Goal: Task Accomplishment & Management: Use online tool/utility

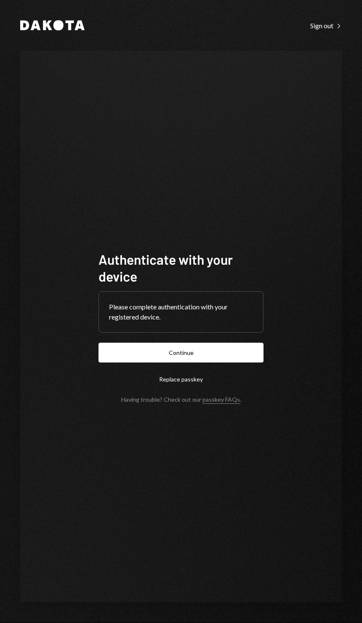
click at [248, 362] on button "Continue" at bounding box center [181, 353] width 165 height 20
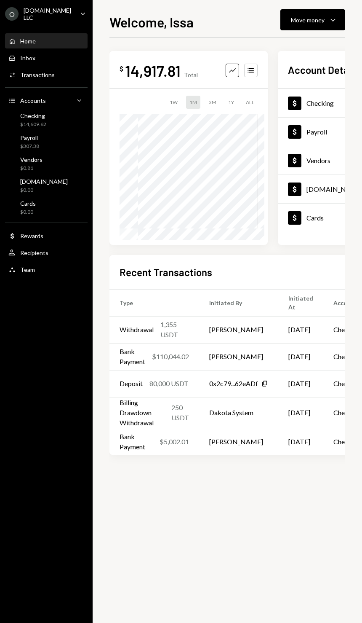
click at [16, 124] on div "Checking $14,609.62" at bounding box center [27, 120] width 38 height 16
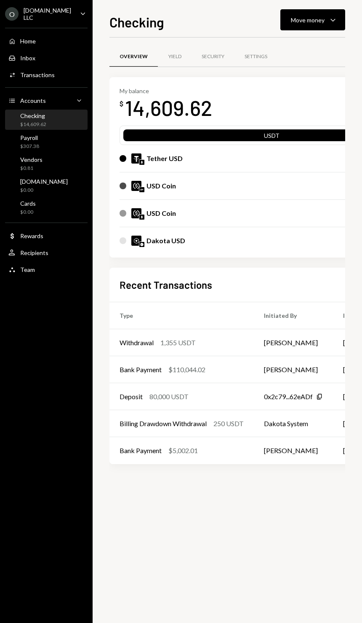
click at [304, 22] on div "Move money" at bounding box center [308, 20] width 34 height 9
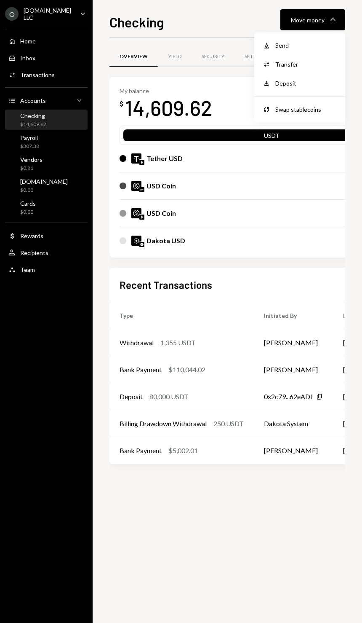
click at [278, 47] on div "Send" at bounding box center [307, 45] width 62 height 9
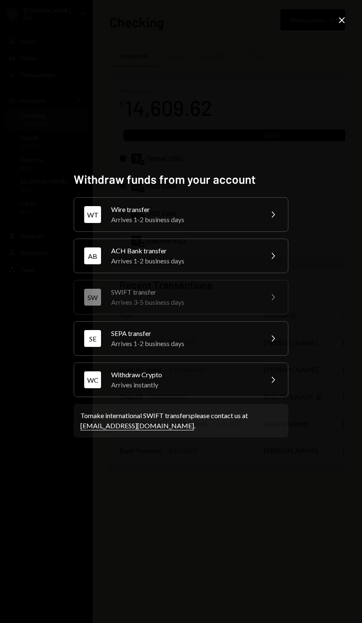
click at [103, 232] on div "WT Wire transfer Arrives 1-2 business days Chevron Right" at bounding box center [181, 214] width 215 height 35
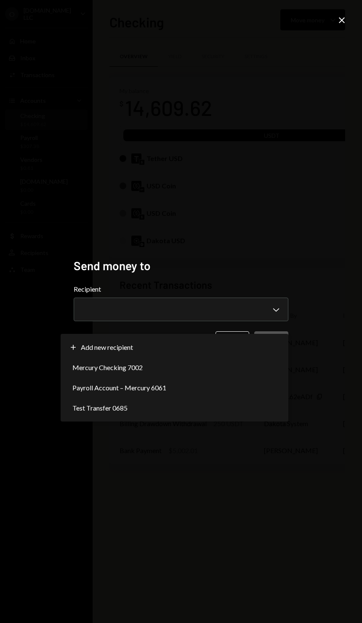
click at [87, 342] on span "Add new recipient" at bounding box center [107, 347] width 52 height 10
select select "**********"
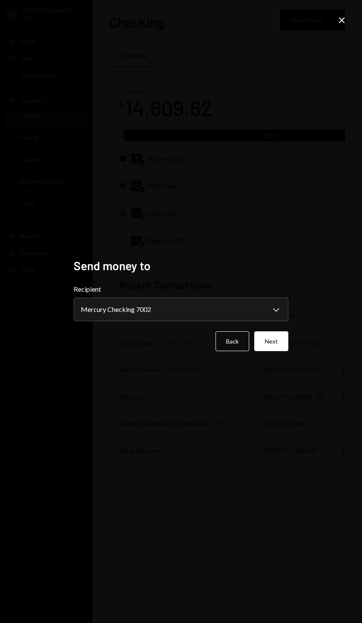
click at [271, 351] on button "Next" at bounding box center [272, 341] width 34 height 20
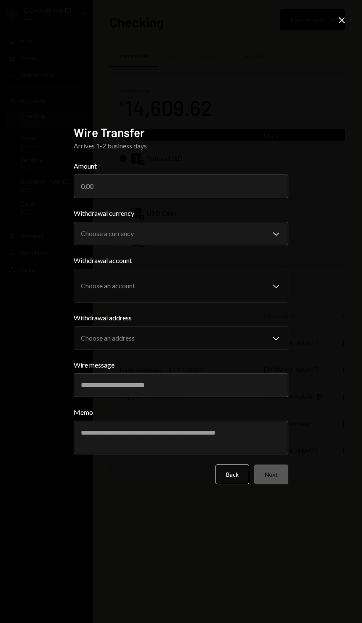
click at [75, 198] on input "Amount" at bounding box center [181, 186] width 215 height 24
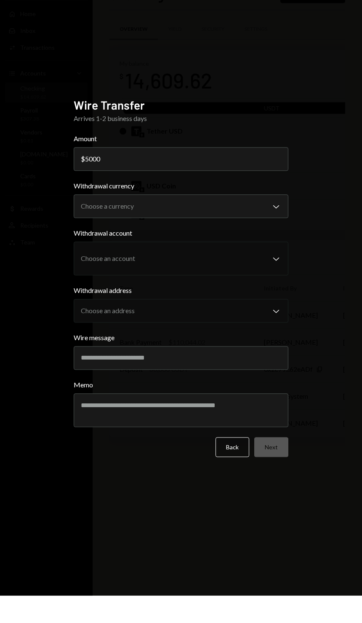
type input "5000"
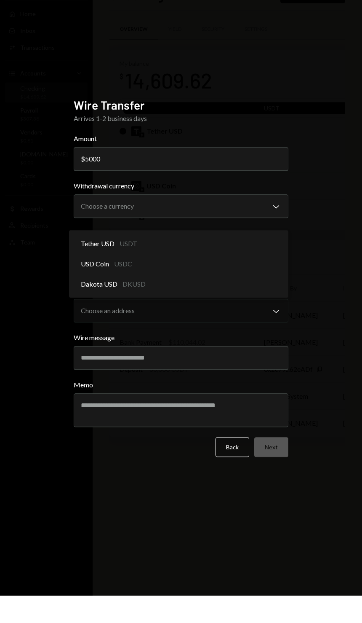
click at [89, 268] on span "Tether USD" at bounding box center [98, 271] width 34 height 10
click at [90, 268] on span "Tether USD" at bounding box center [98, 271] width 34 height 10
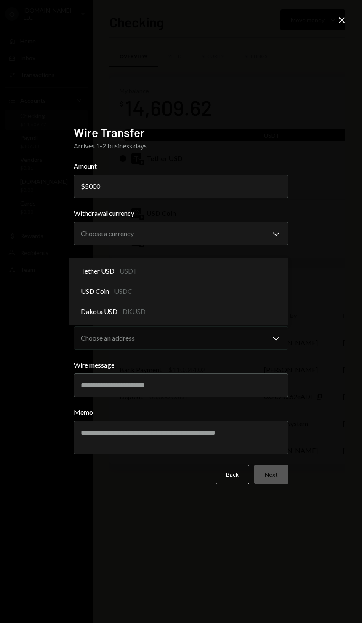
select select "****"
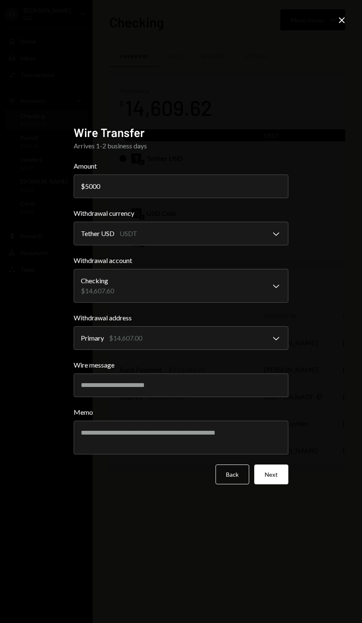
click at [84, 370] on label "Wire message" at bounding box center [181, 365] width 215 height 10
click at [84, 397] on input "Wire message" at bounding box center [181, 385] width 215 height 24
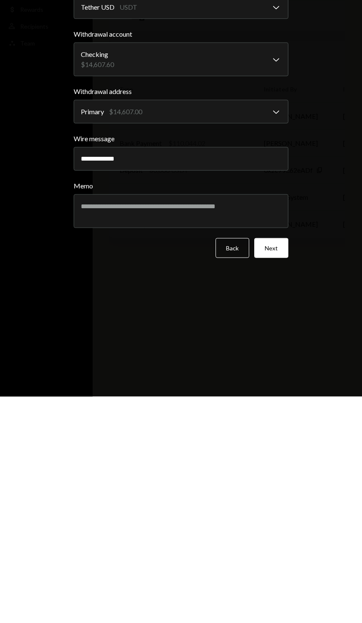
type input "**********"
click at [117, 421] on textarea "Memo" at bounding box center [181, 438] width 215 height 34
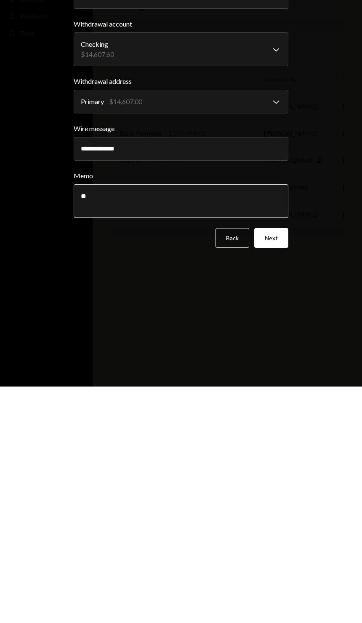
type textarea "*"
type textarea "**********"
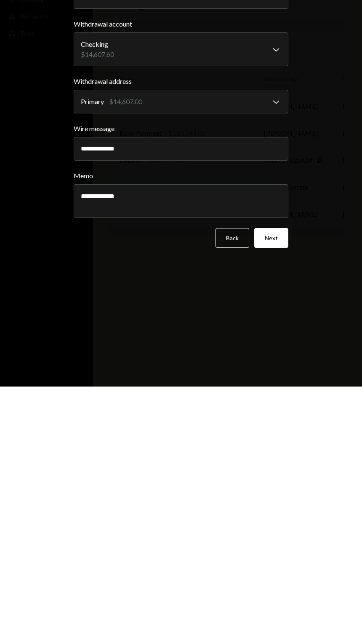
click at [282, 464] on button "Next" at bounding box center [272, 474] width 34 height 20
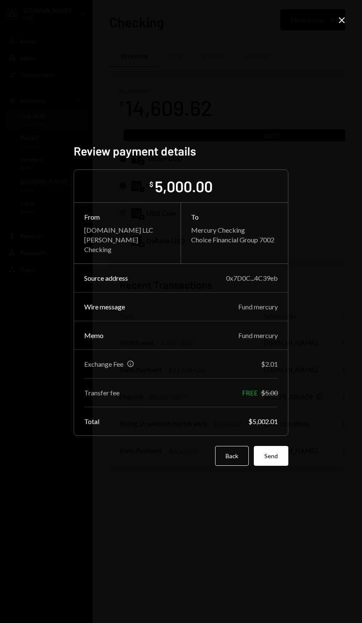
click at [282, 466] on button "Send" at bounding box center [271, 456] width 35 height 20
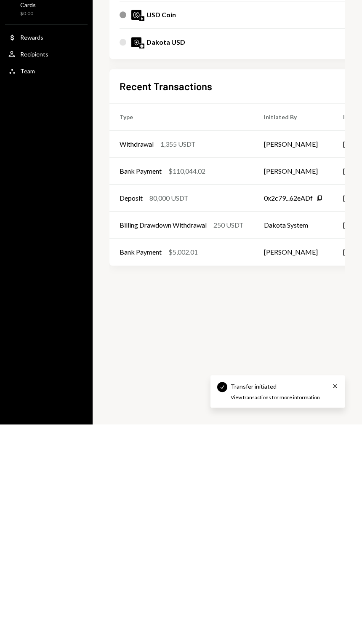
scroll to position [0, 0]
